Goal: Find specific page/section: Find specific page/section

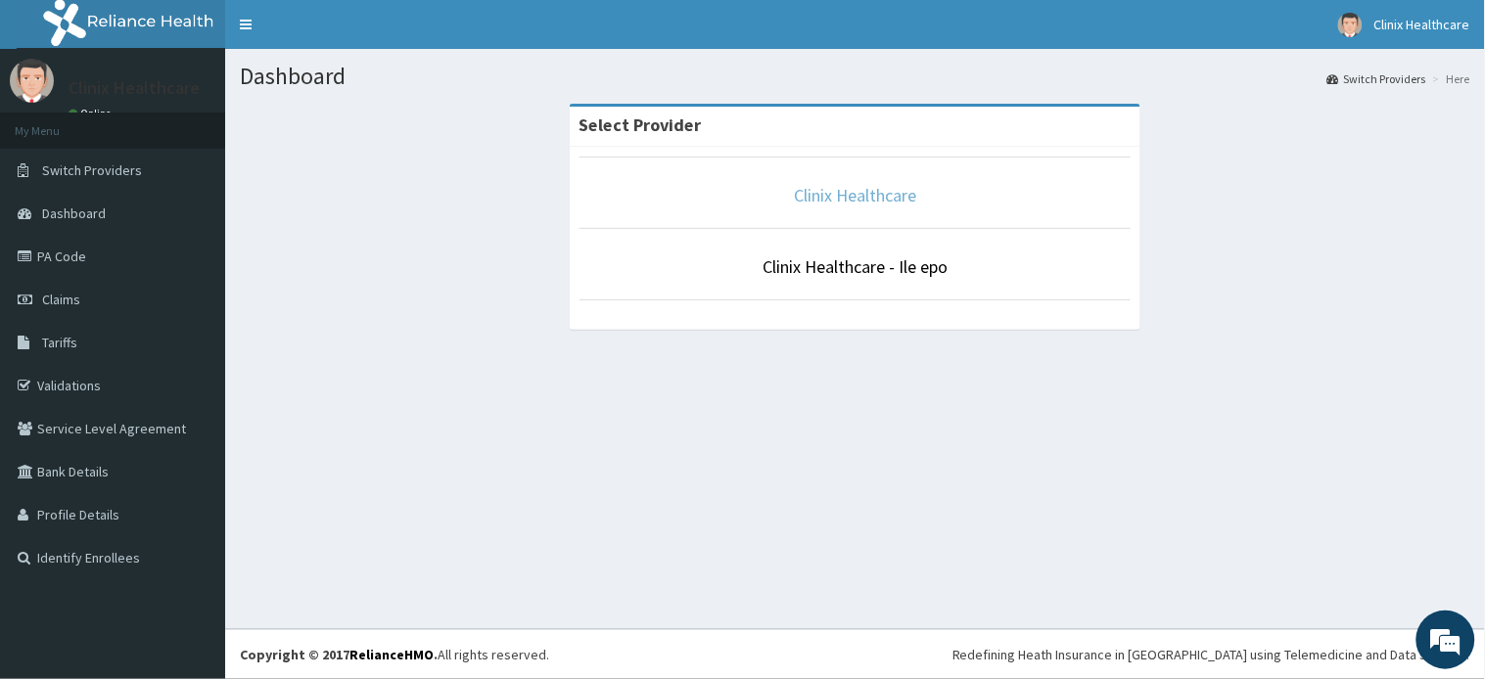
click at [844, 199] on link "Clinix Healthcare" at bounding box center [855, 195] width 122 height 23
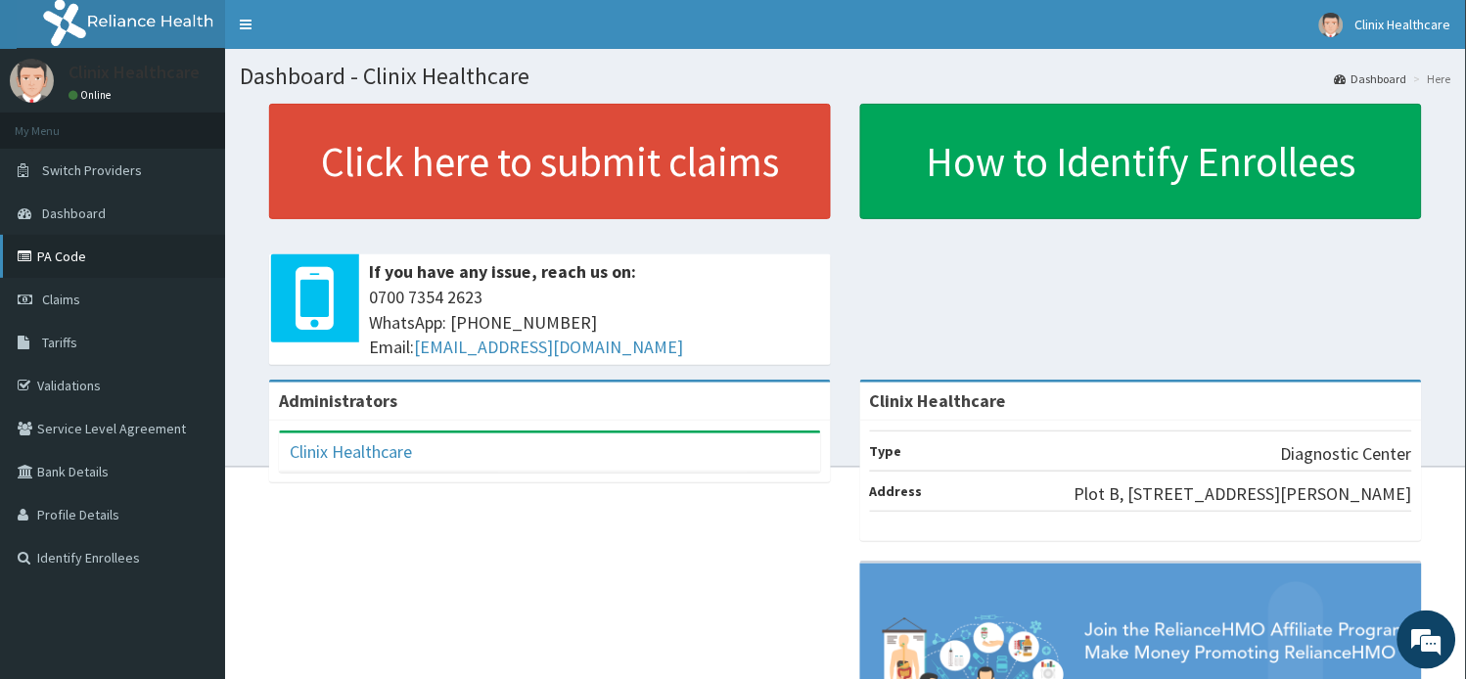
click at [70, 252] on link "PA Code" at bounding box center [112, 256] width 225 height 43
